Goal: Transaction & Acquisition: Obtain resource

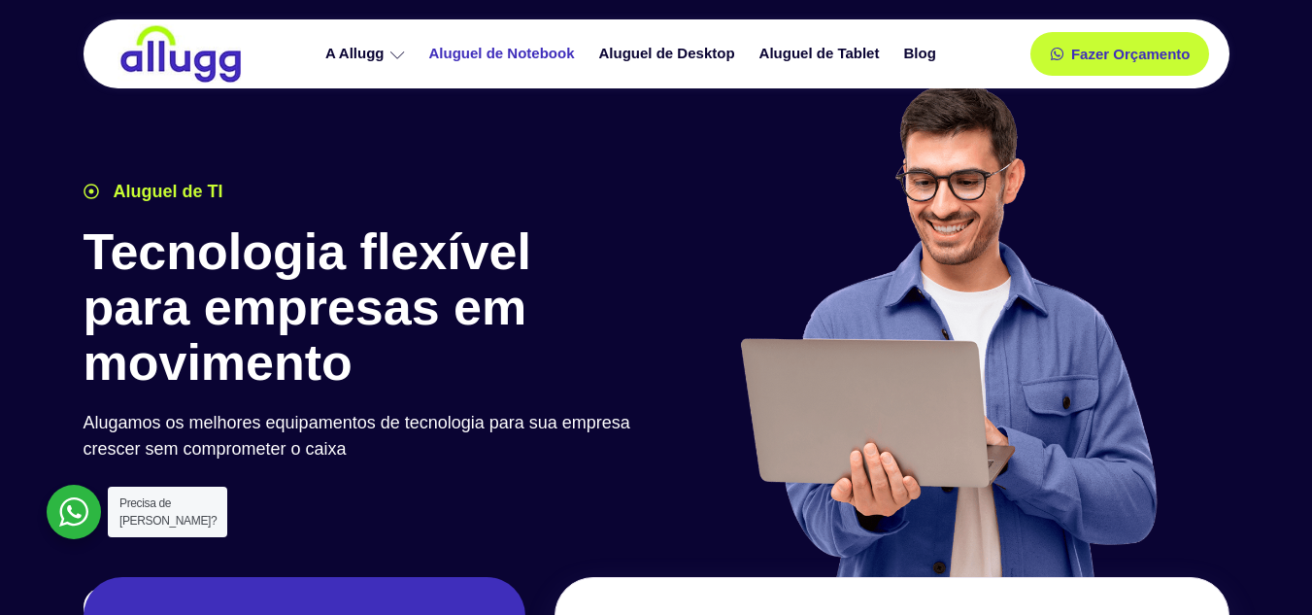
click at [520, 51] on link "Aluguel de Notebook" at bounding box center [504, 54] width 170 height 34
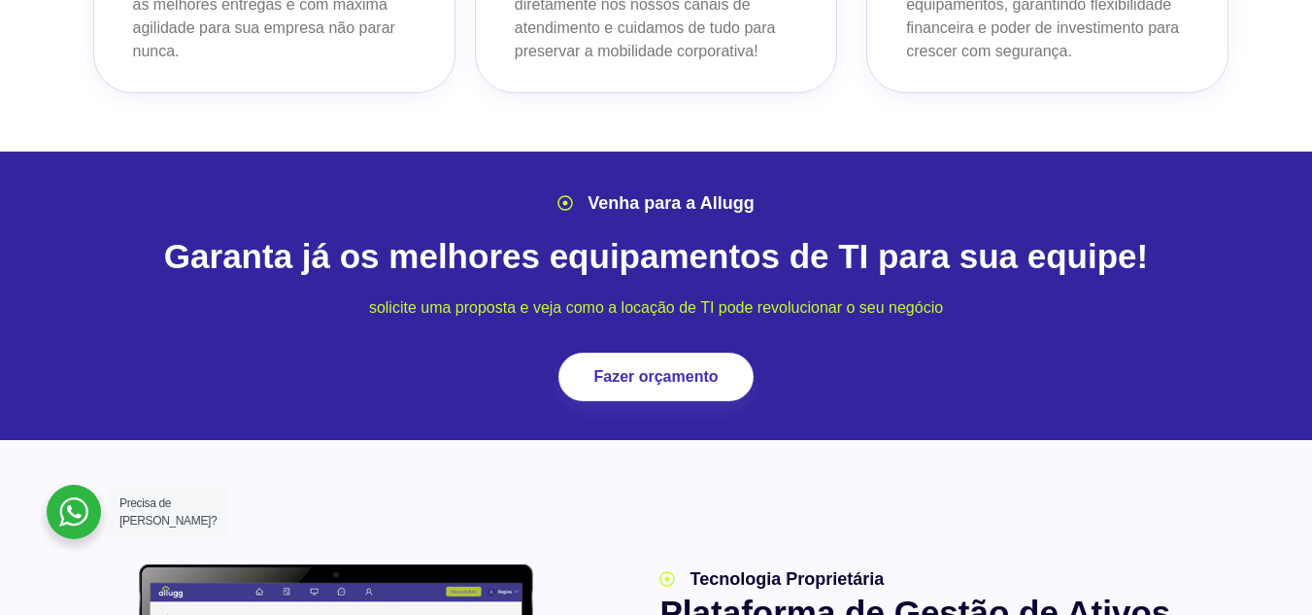
scroll to position [2200, 0]
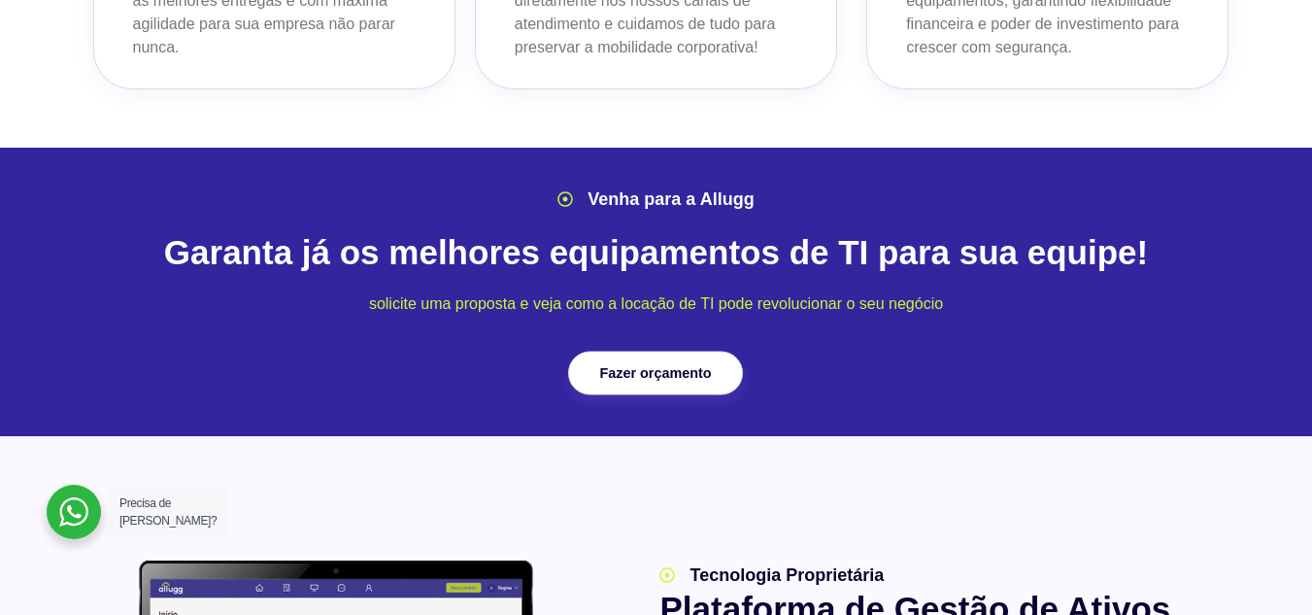
click at [703, 366] on span "Fazer orçamento" at bounding box center [656, 373] width 112 height 14
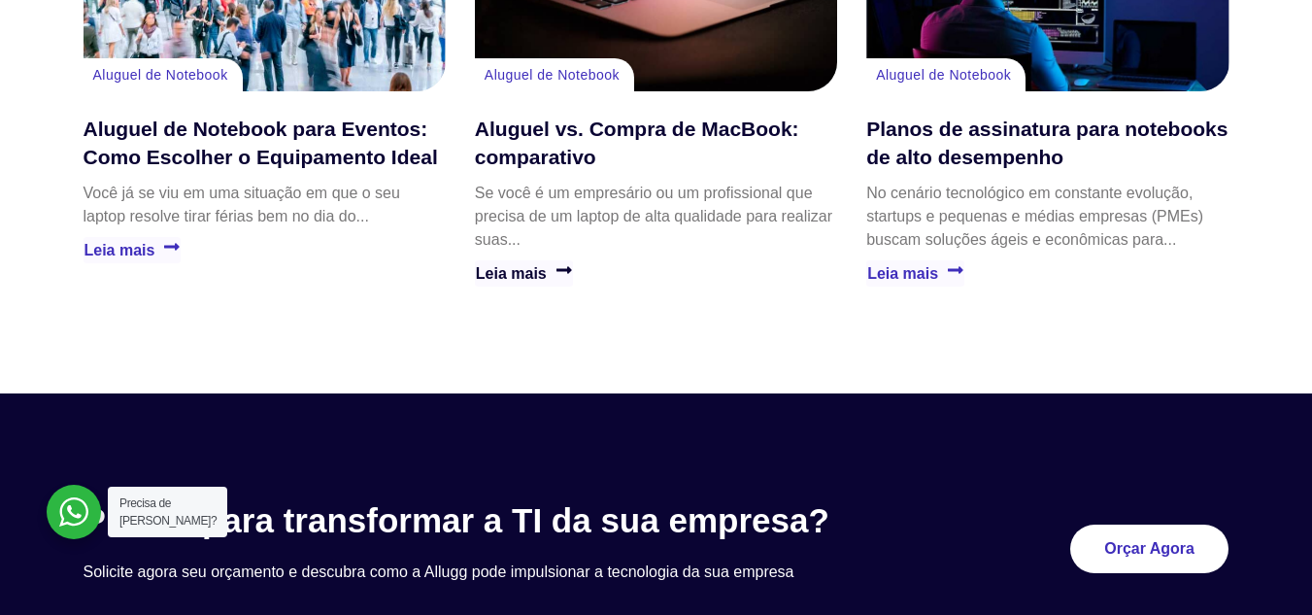
scroll to position [4507, 0]
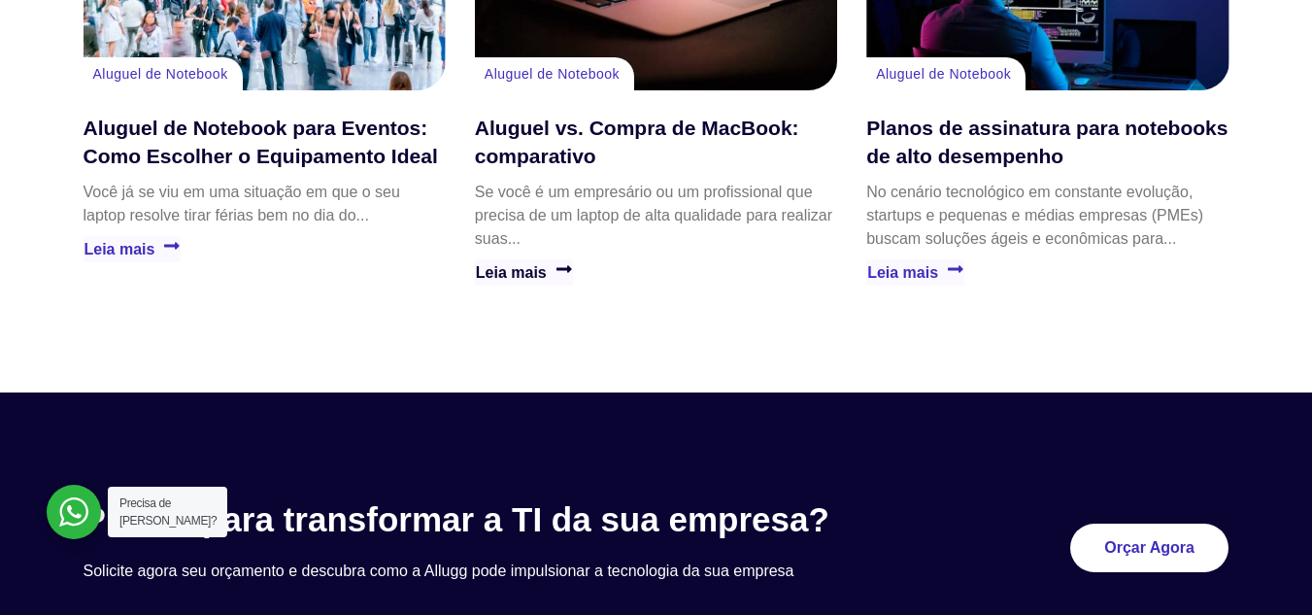
click at [534, 259] on link "Leia mais" at bounding box center [524, 272] width 98 height 26
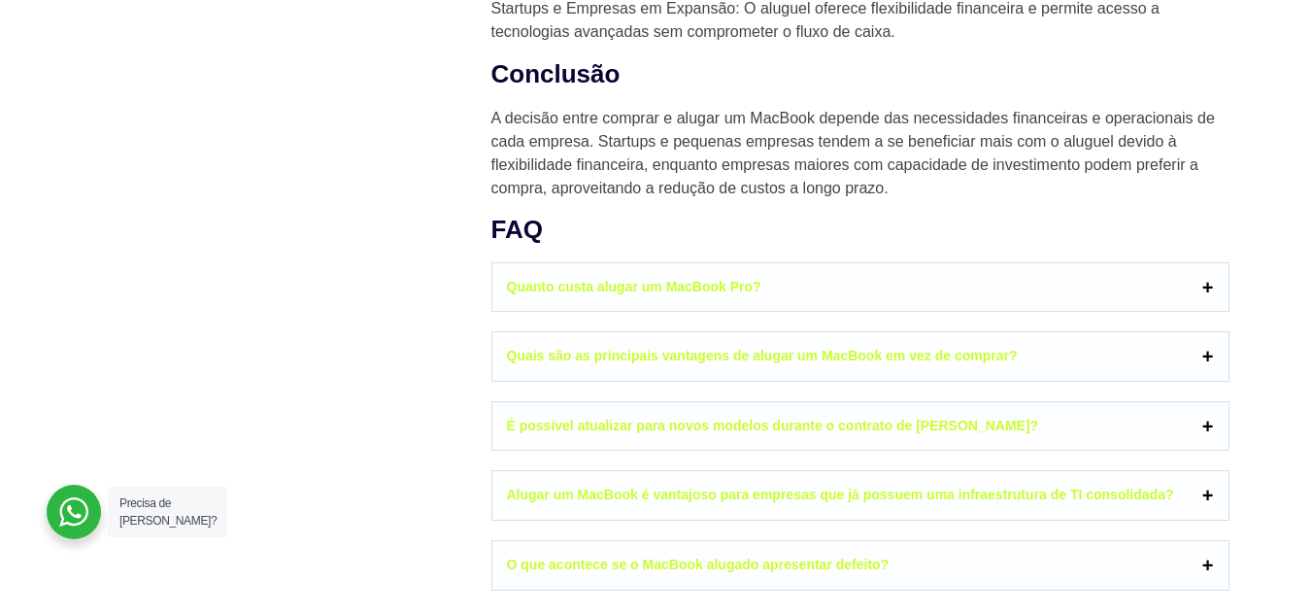
scroll to position [2704, 0]
